Goal: Task Accomplishment & Management: Complete application form

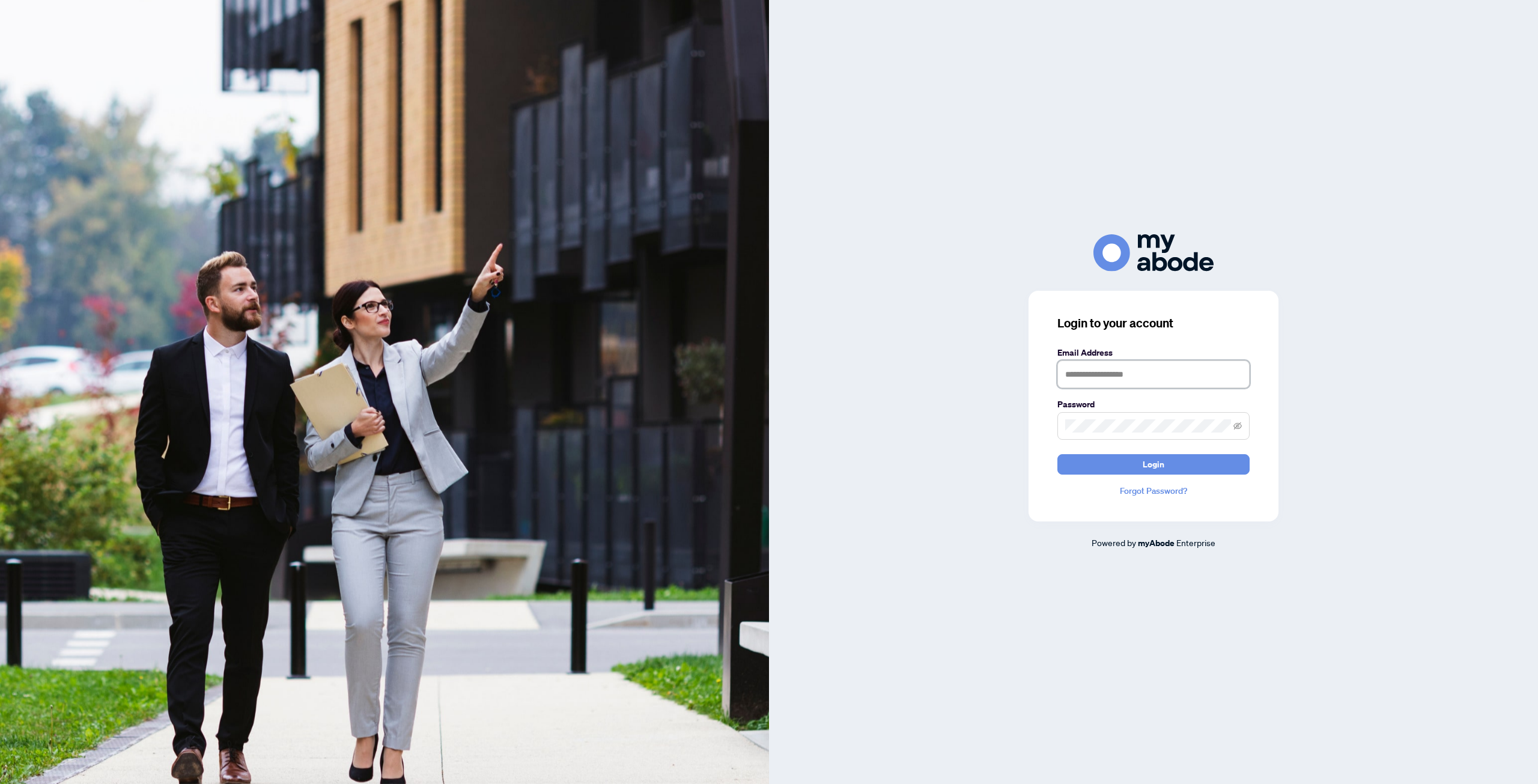
click at [1127, 376] on input "text" at bounding box center [1153, 374] width 192 height 28
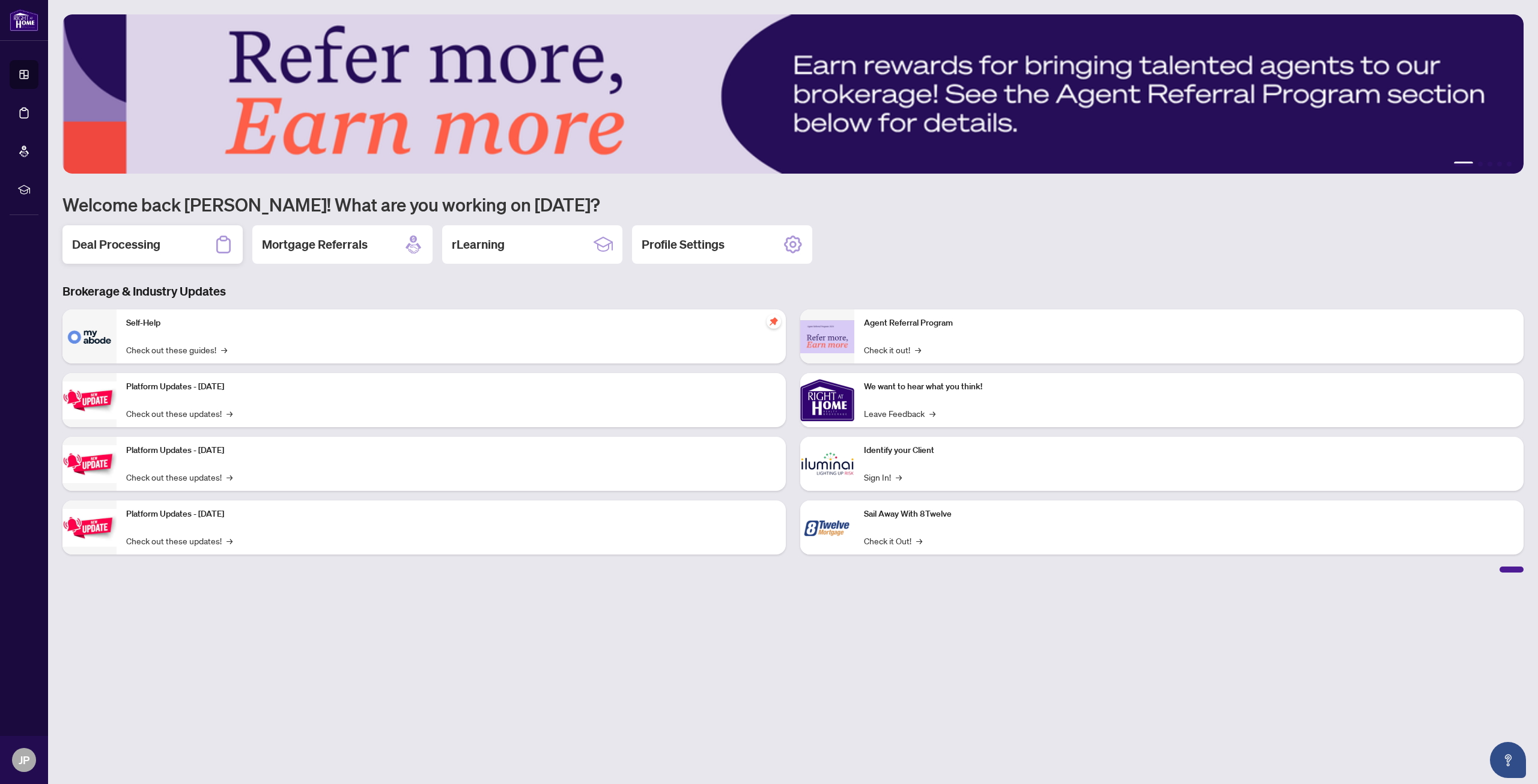
click at [166, 253] on div "Deal Processing" at bounding box center [152, 244] width 180 height 39
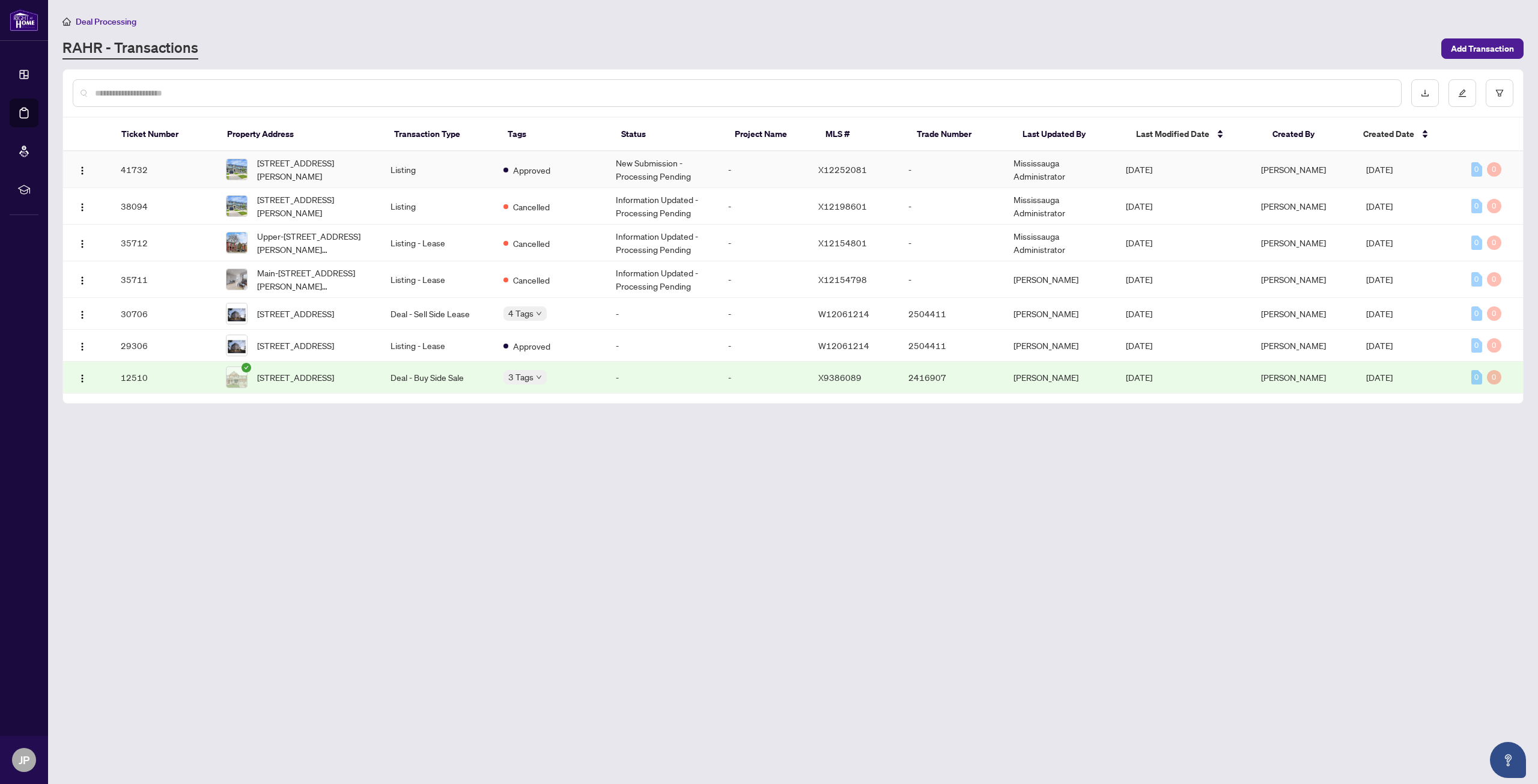
click at [670, 169] on td "New Submission - Processing Pending" at bounding box center [662, 170] width 112 height 37
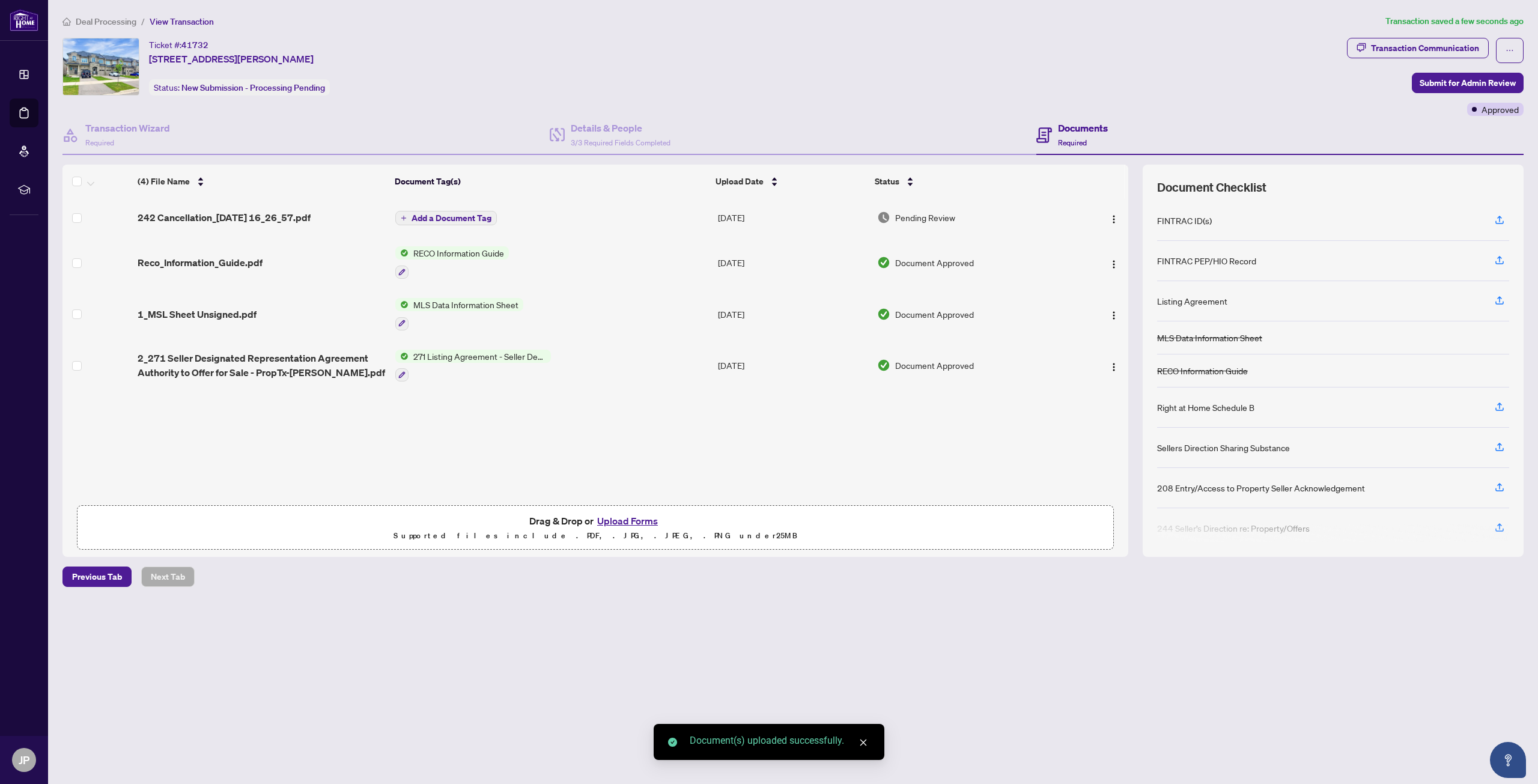
click at [408, 212] on button "Add a Document Tag" at bounding box center [446, 217] width 102 height 14
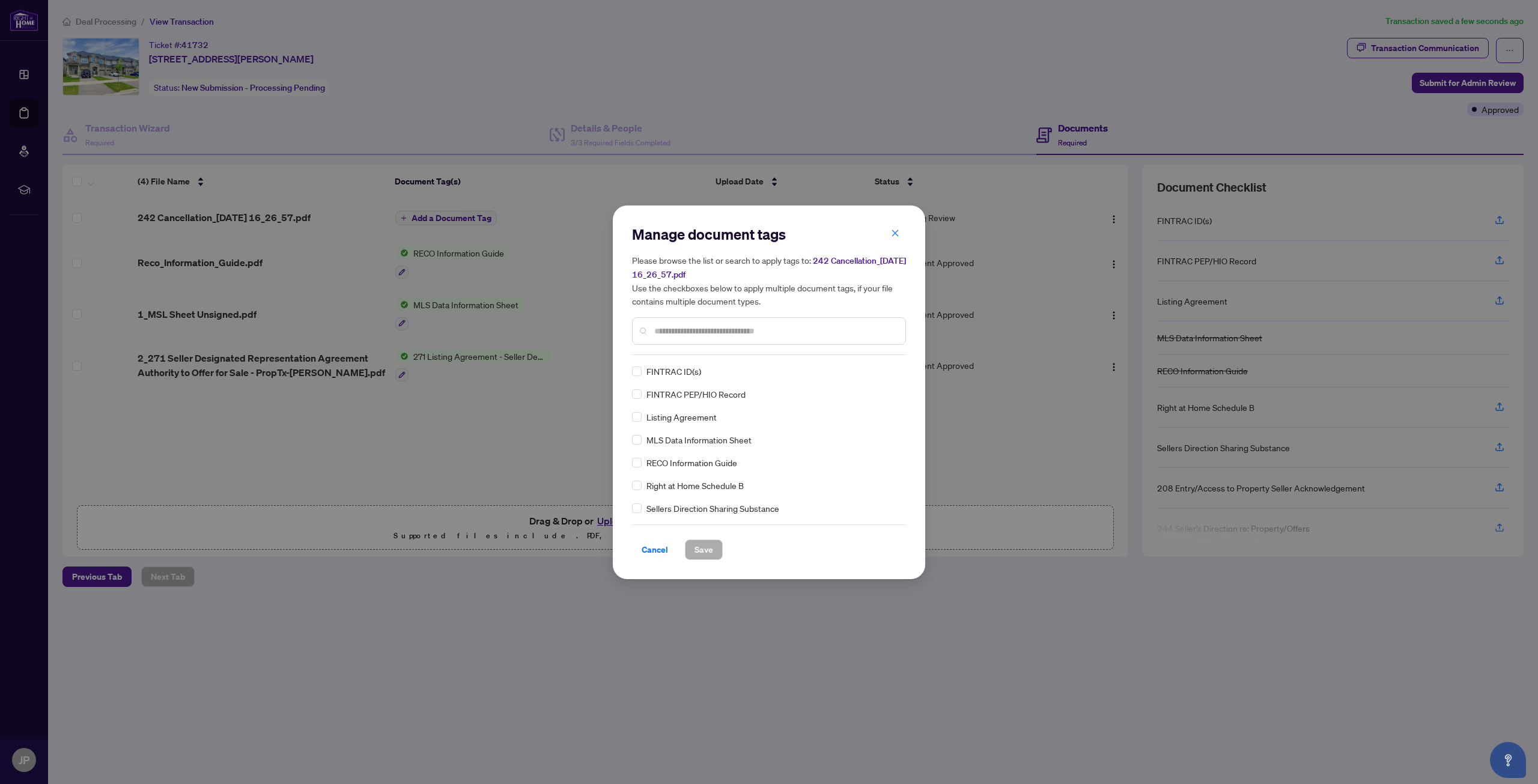
click at [672, 334] on input "text" at bounding box center [775, 331] width 242 height 13
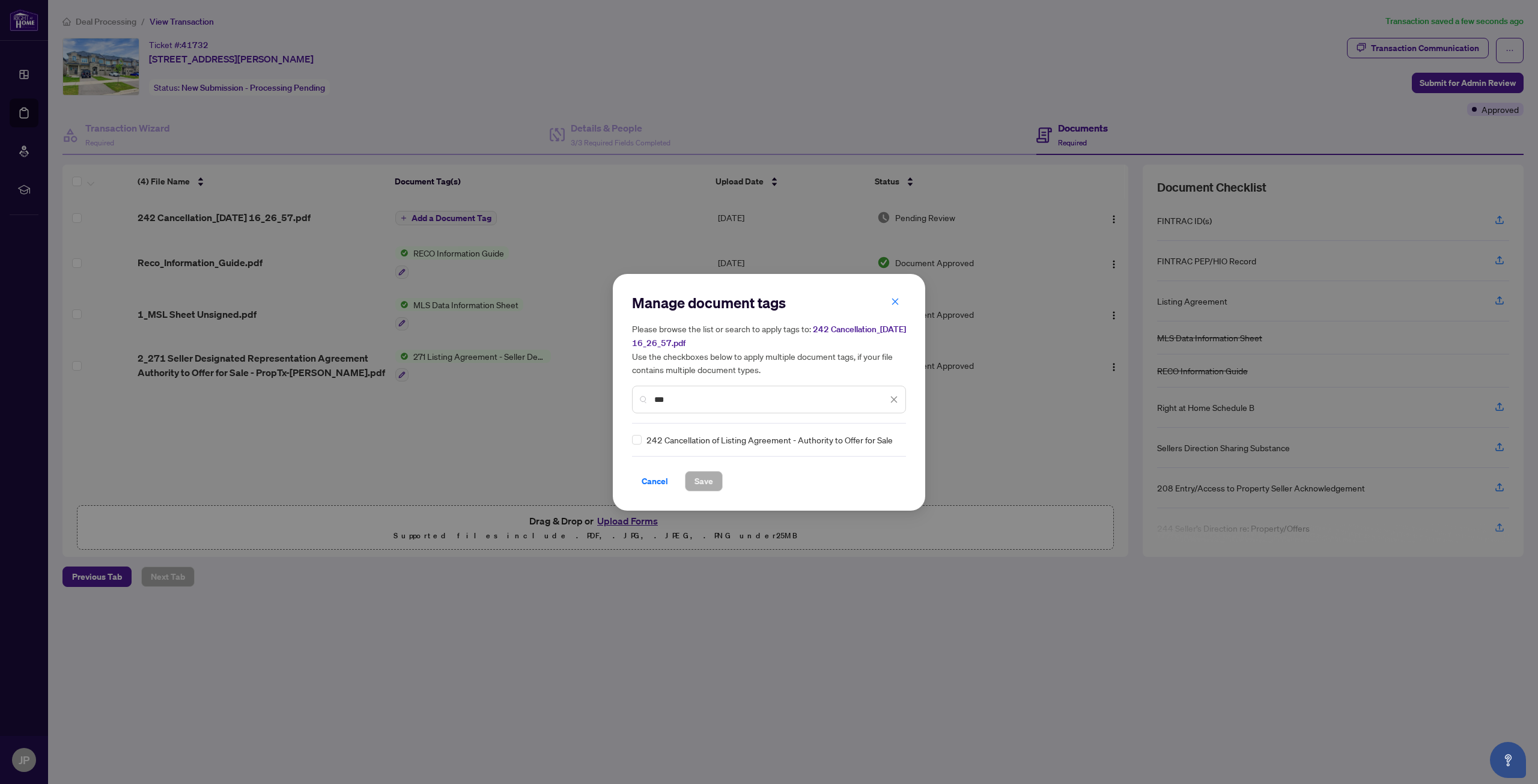
type input "***"
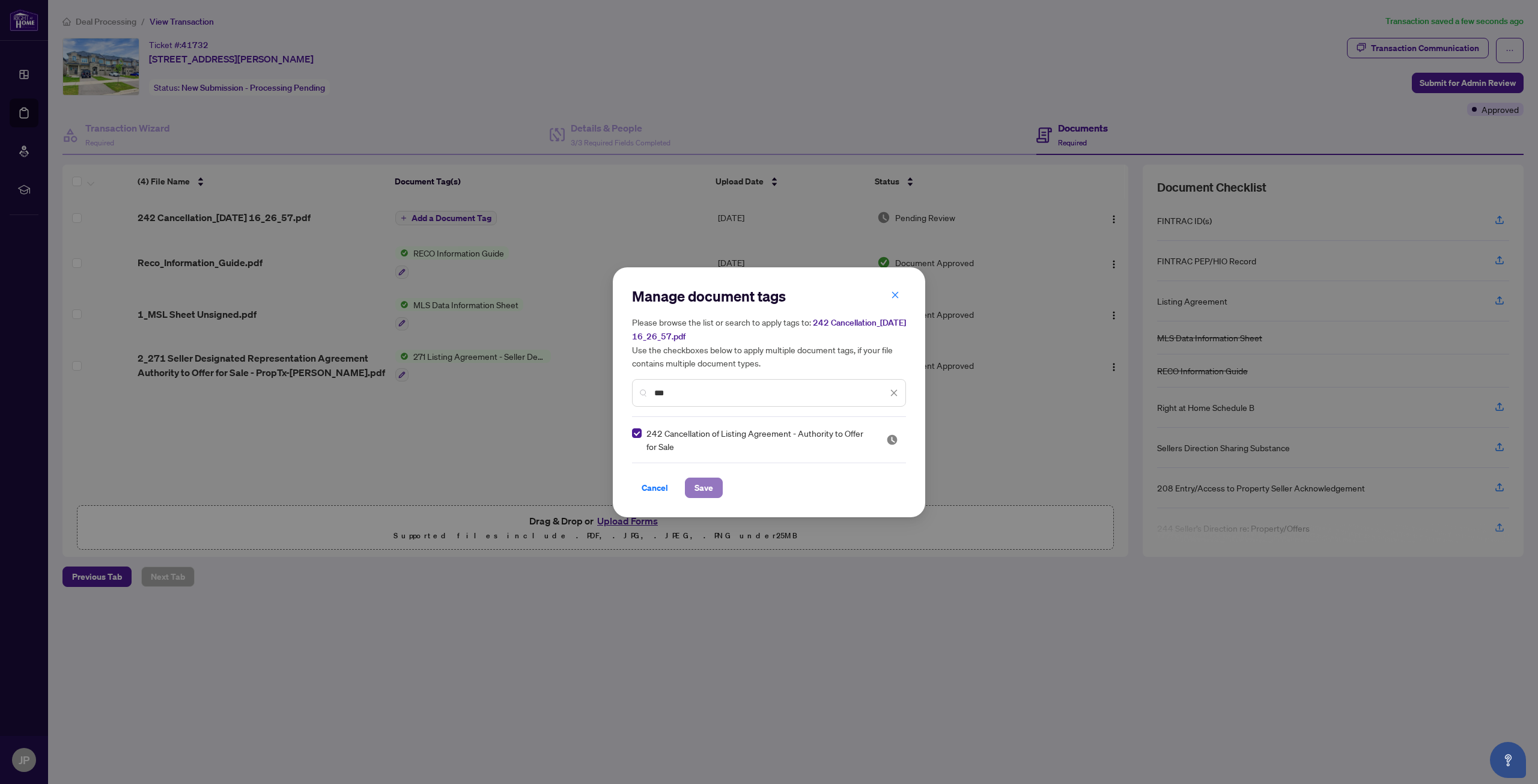
click at [707, 484] on span "Save" at bounding box center [704, 488] width 18 height 19
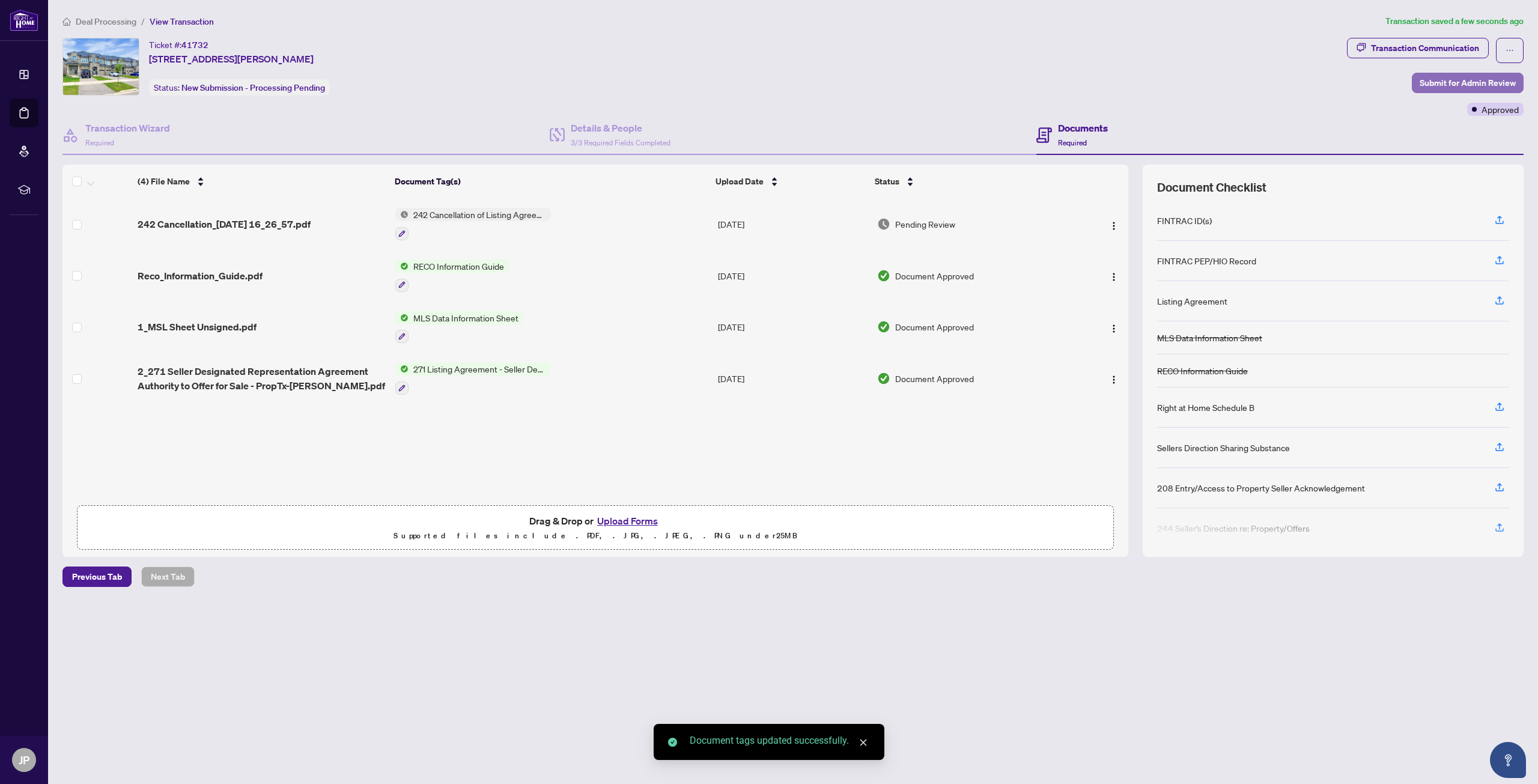
click at [1475, 81] on span "Submit for Admin Review" at bounding box center [1467, 82] width 96 height 19
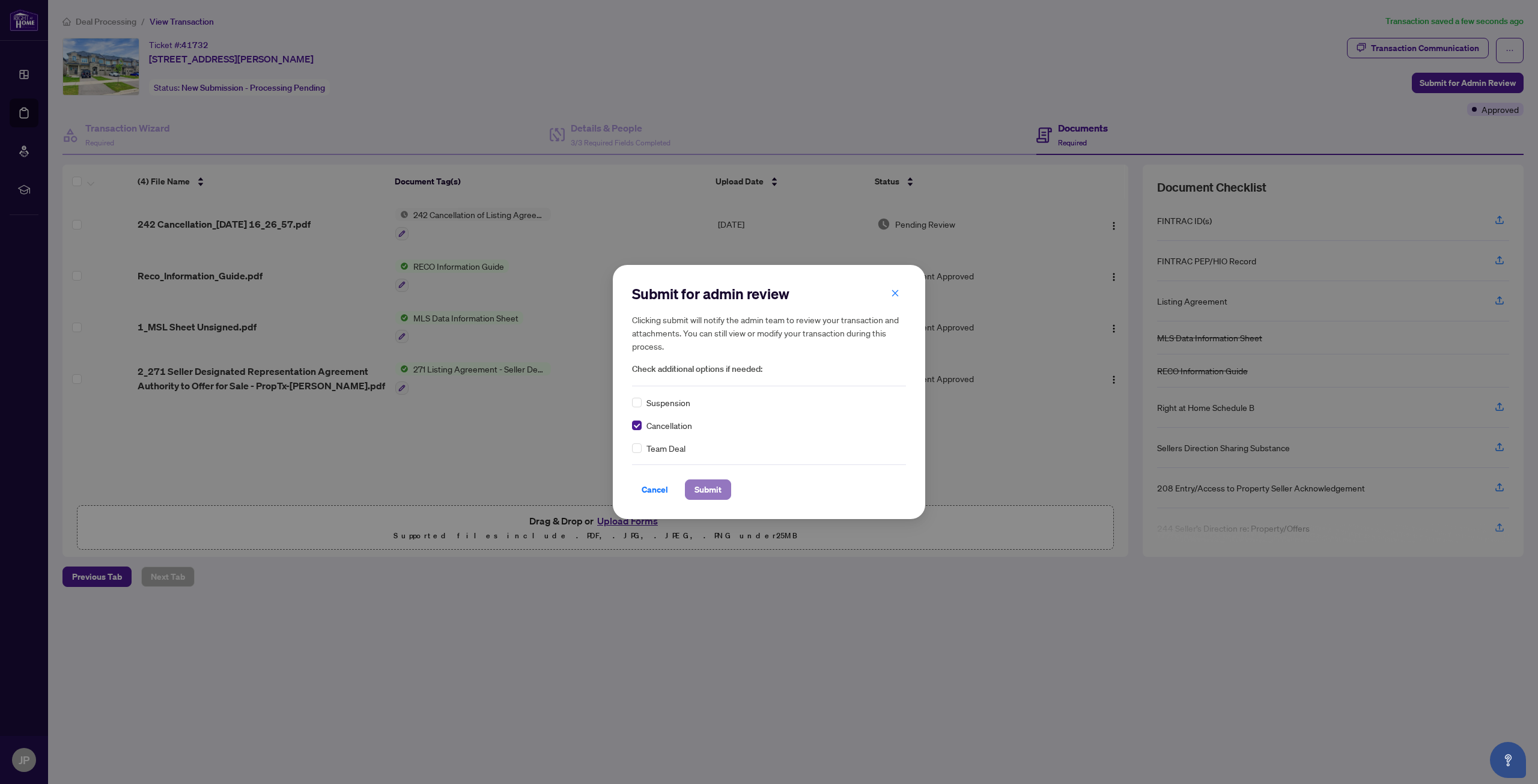
click at [698, 491] on span "Submit" at bounding box center [708, 489] width 27 height 19
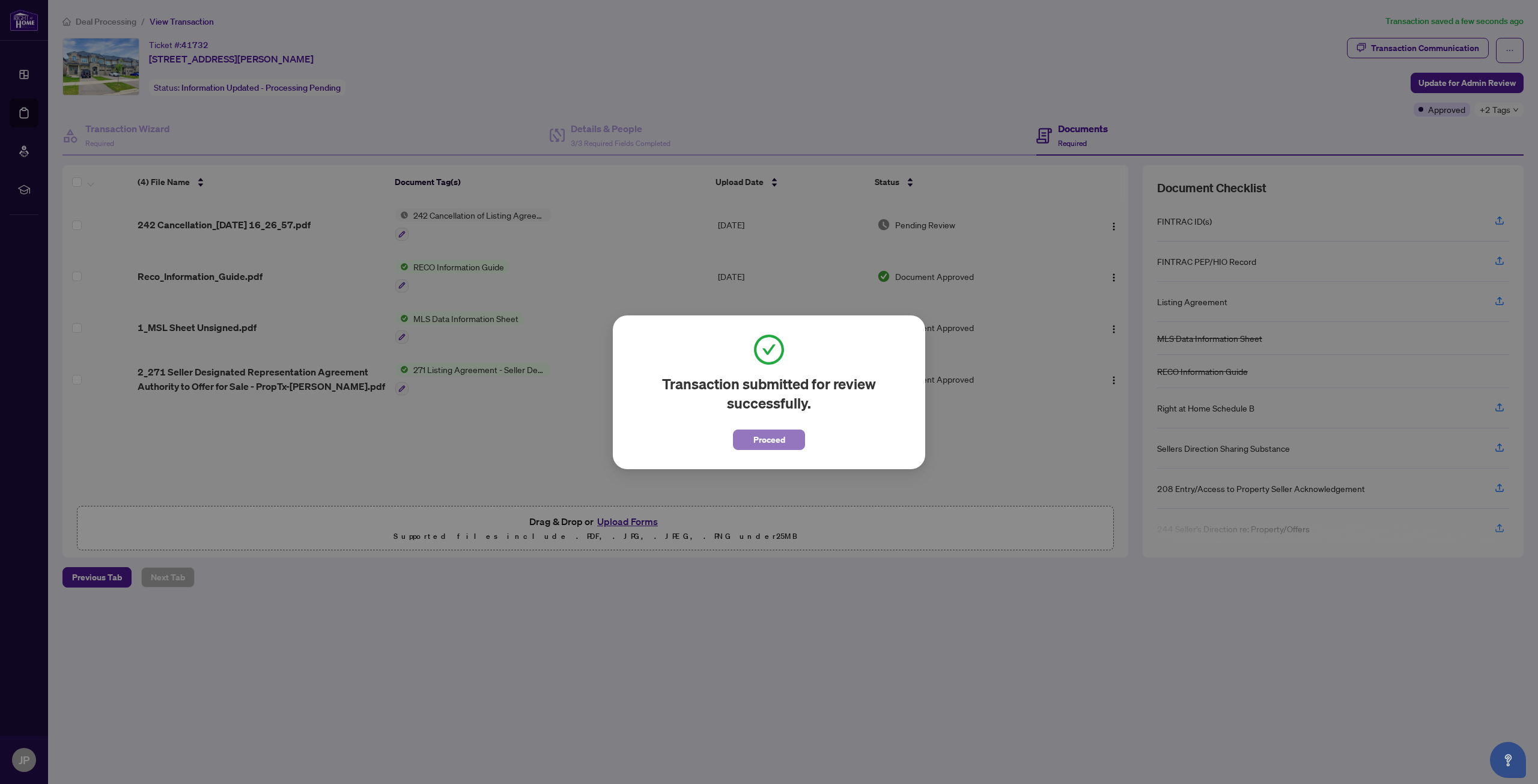
click at [752, 443] on button "Proceed" at bounding box center [769, 440] width 72 height 20
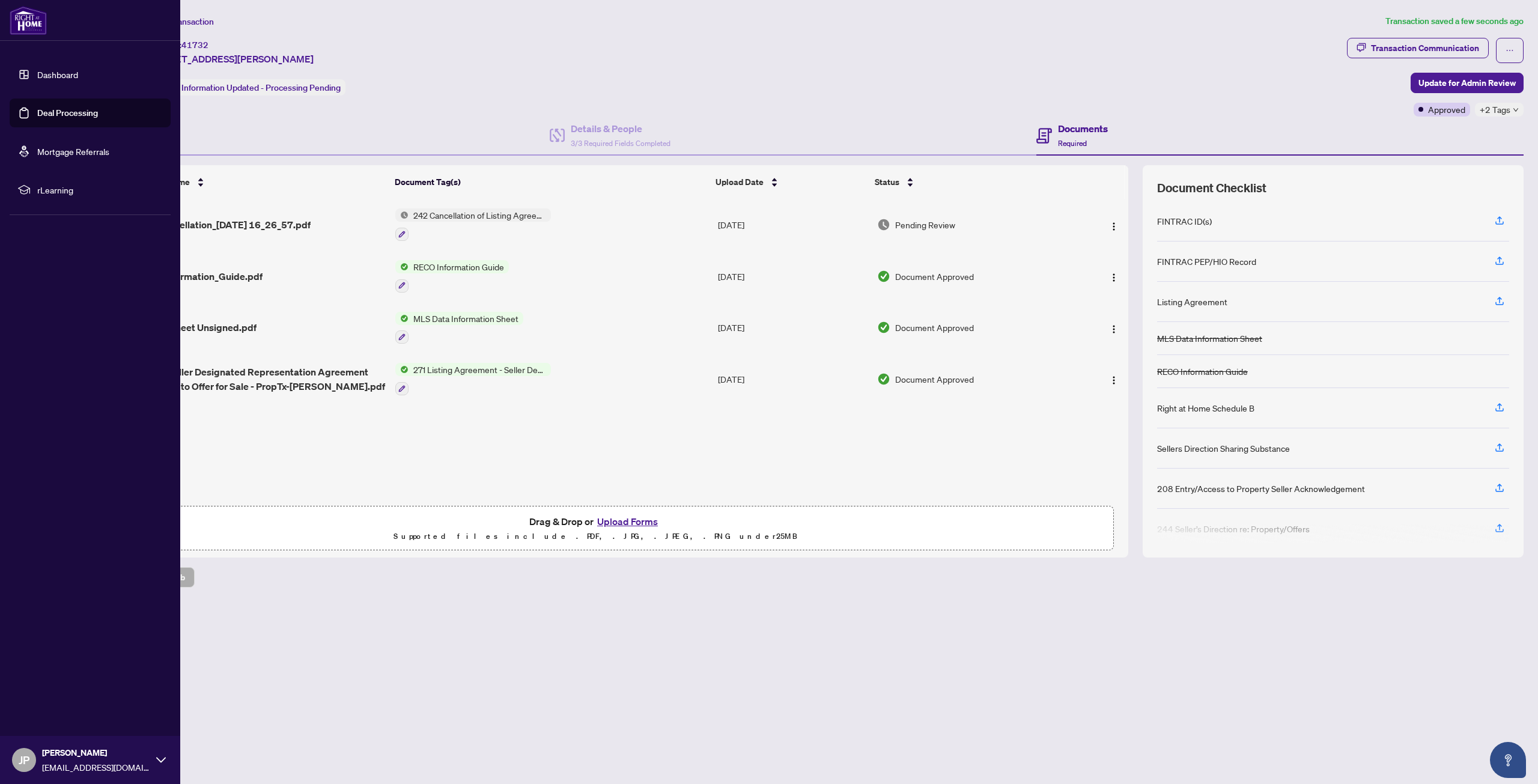
click at [46, 76] on link "Dashboard" at bounding box center [57, 74] width 41 height 11
